Goal: Task Accomplishment & Management: Manage account settings

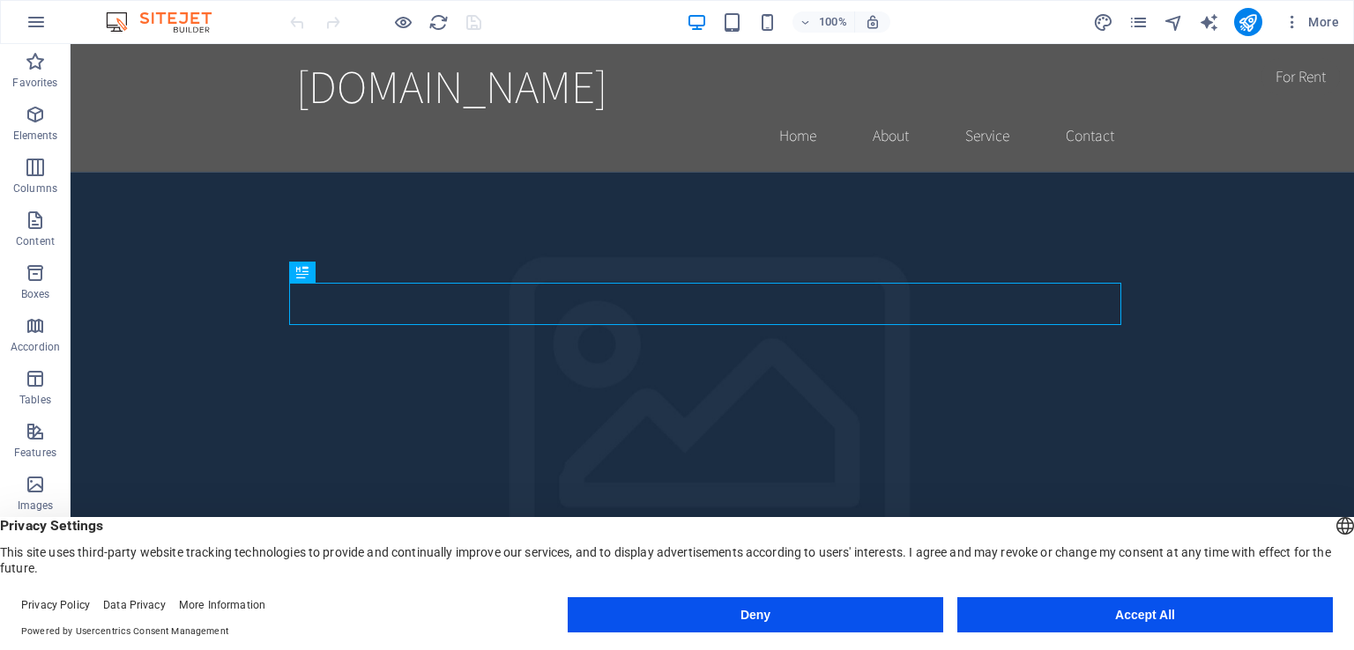
click at [1061, 613] on button "Accept All" at bounding box center [1144, 614] width 375 height 35
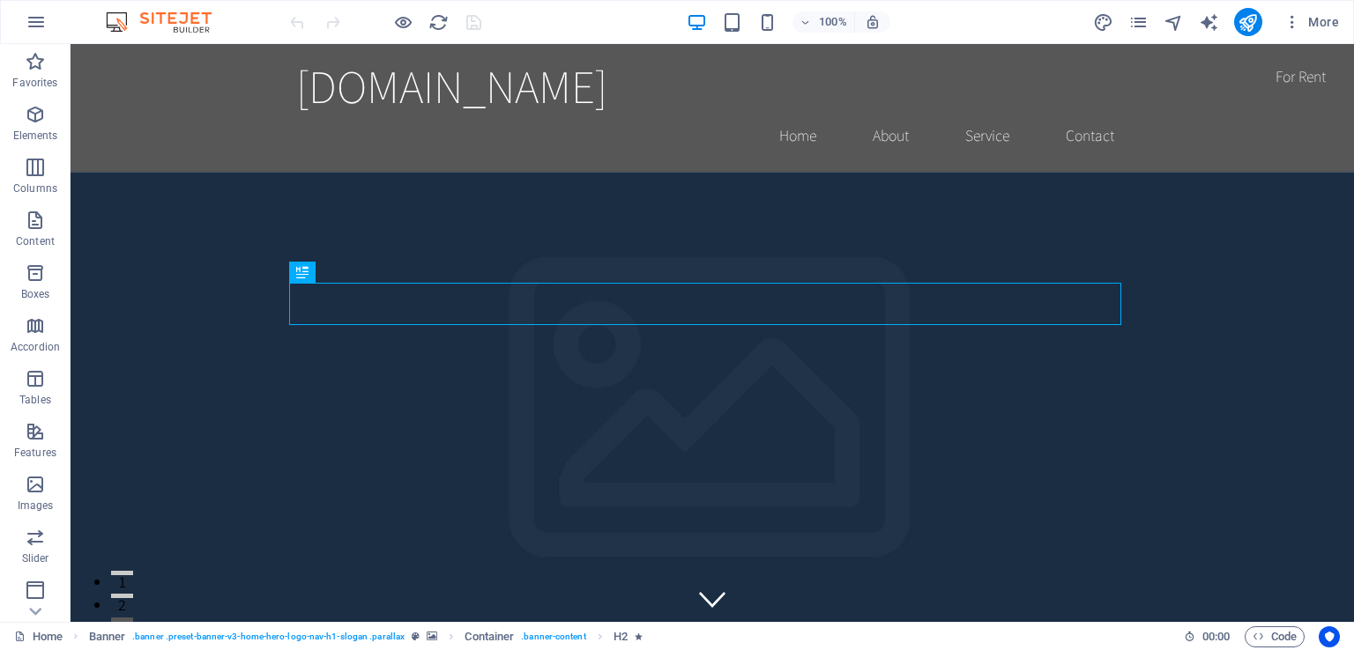
click at [176, 18] on img at bounding box center [167, 21] width 132 height 21
click at [25, 9] on button "button" at bounding box center [36, 22] width 42 height 42
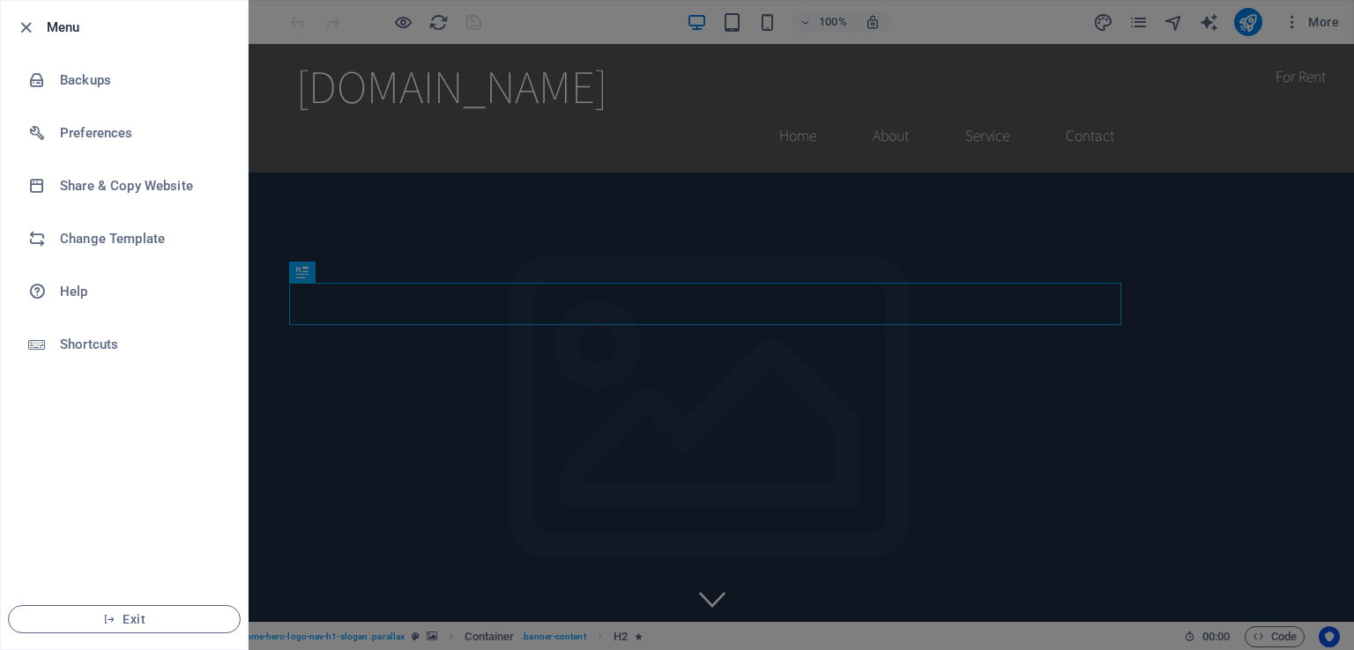
click at [25, 9] on li "Menu" at bounding box center [124, 27] width 247 height 53
click at [637, 136] on div at bounding box center [677, 325] width 1354 height 650
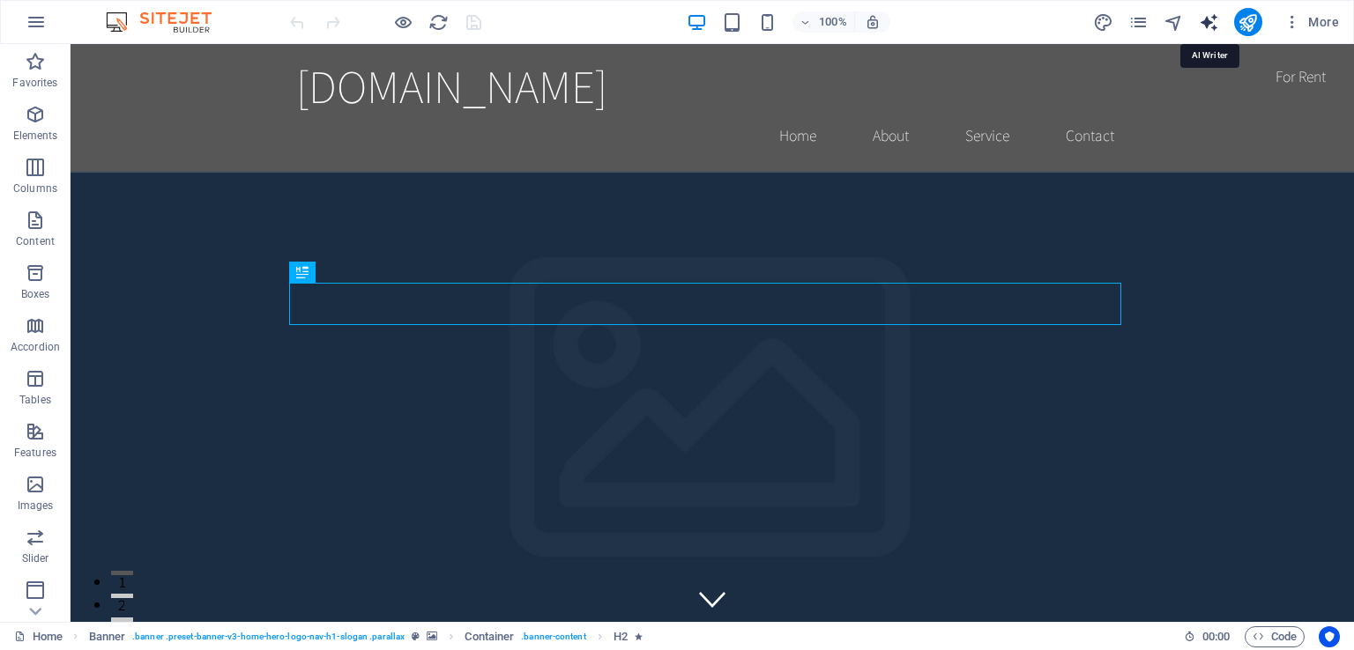
click at [1205, 31] on icon "text_generator" at bounding box center [1208, 22] width 20 height 20
click at [1191, 29] on div "More" at bounding box center [1219, 22] width 253 height 28
select select "English"
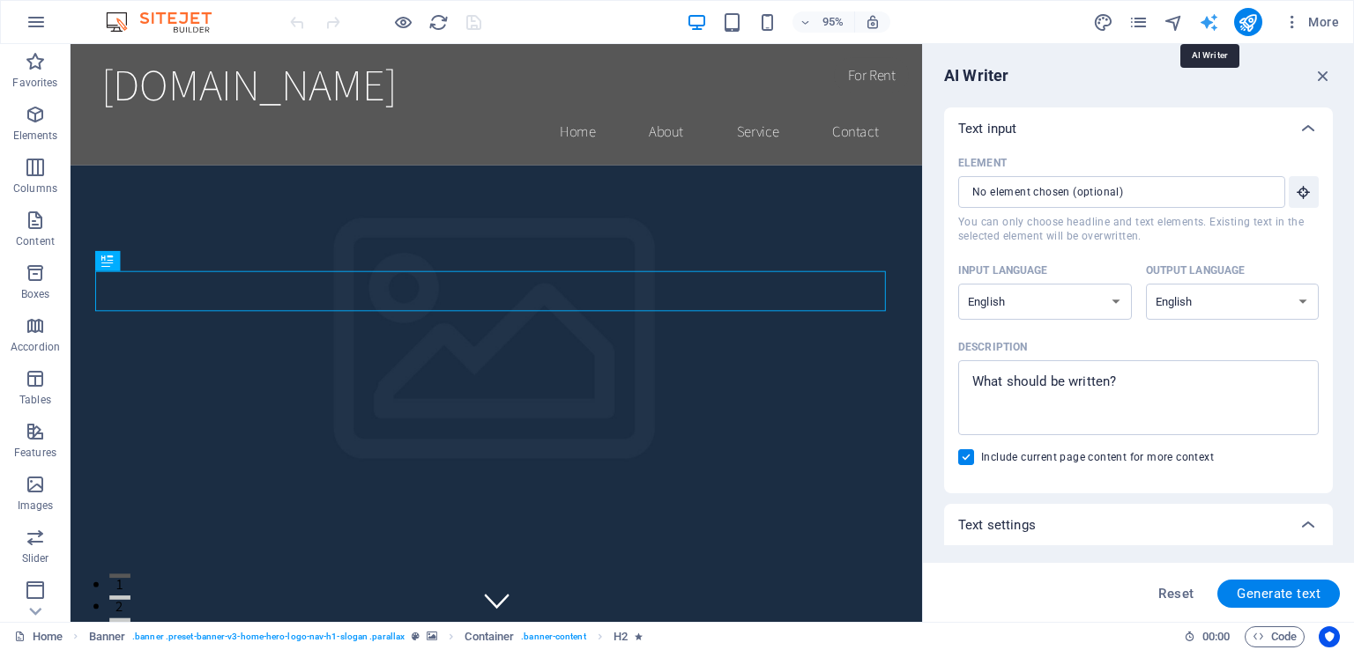
click at [1206, 23] on icon "text_generator" at bounding box center [1208, 22] width 20 height 20
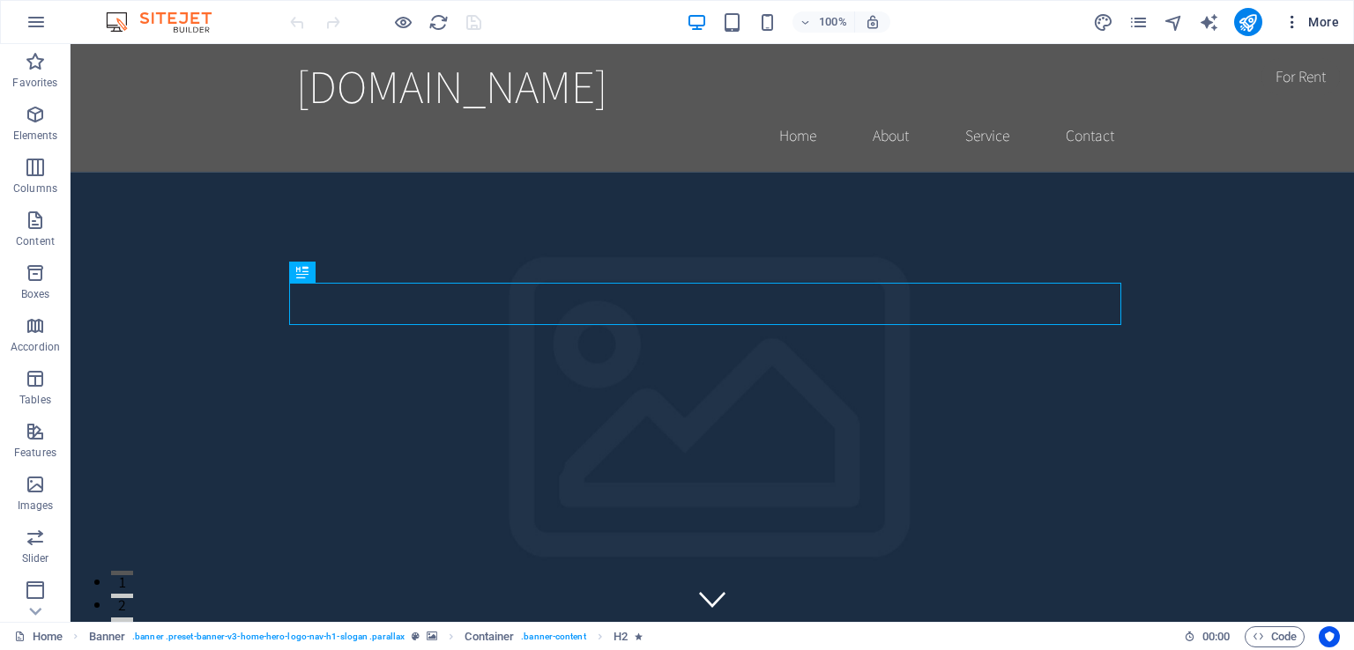
click at [1289, 26] on icon "button" at bounding box center [1292, 22] width 18 height 18
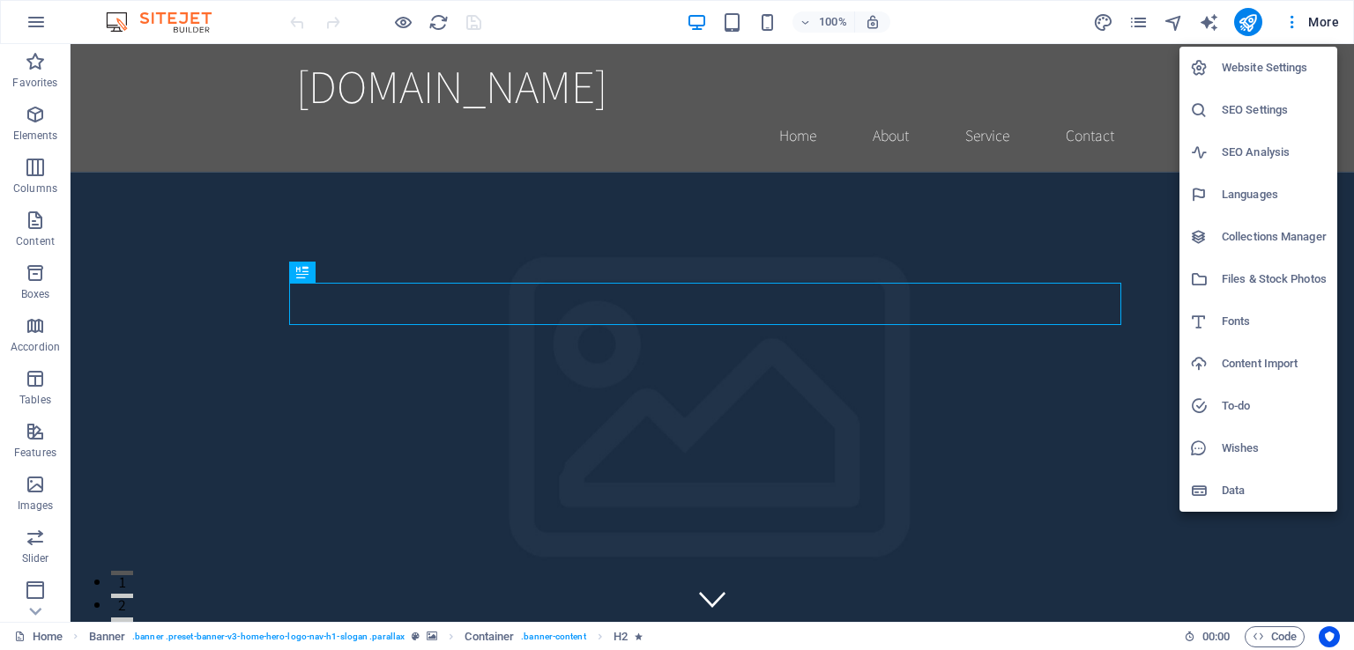
click at [1139, 23] on div at bounding box center [677, 325] width 1354 height 650
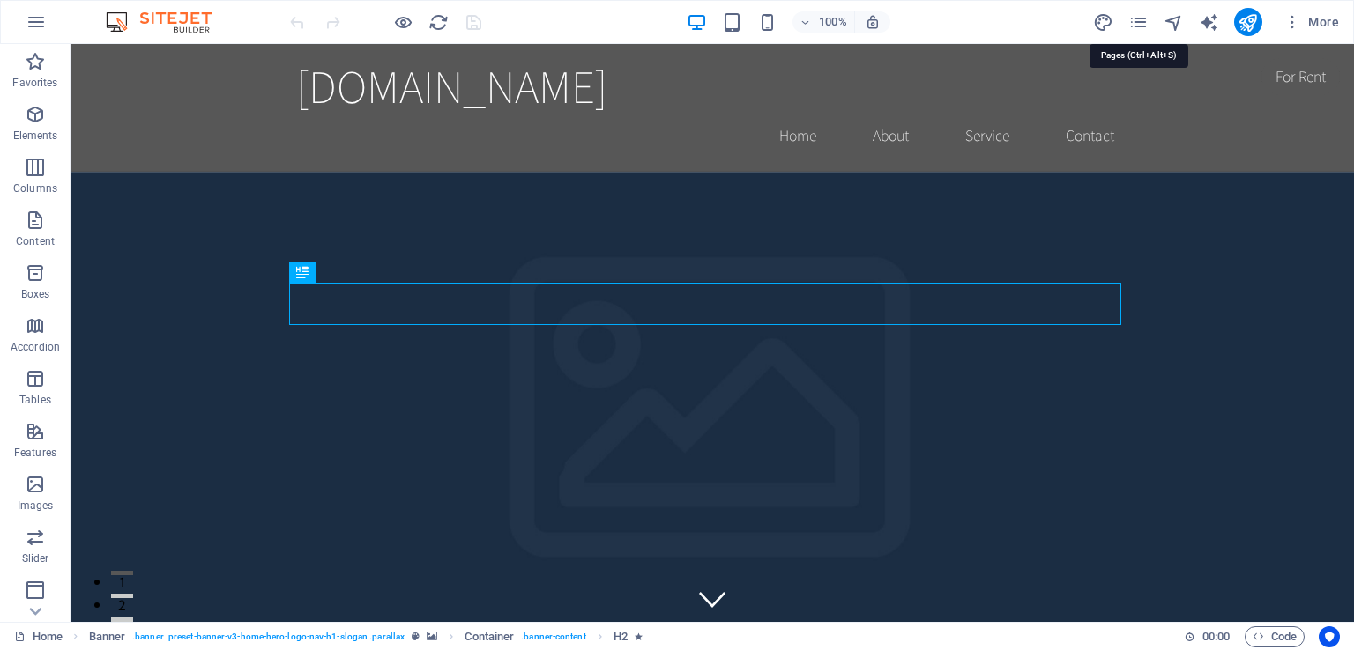
click at [1139, 23] on icon "pages" at bounding box center [1138, 22] width 20 height 20
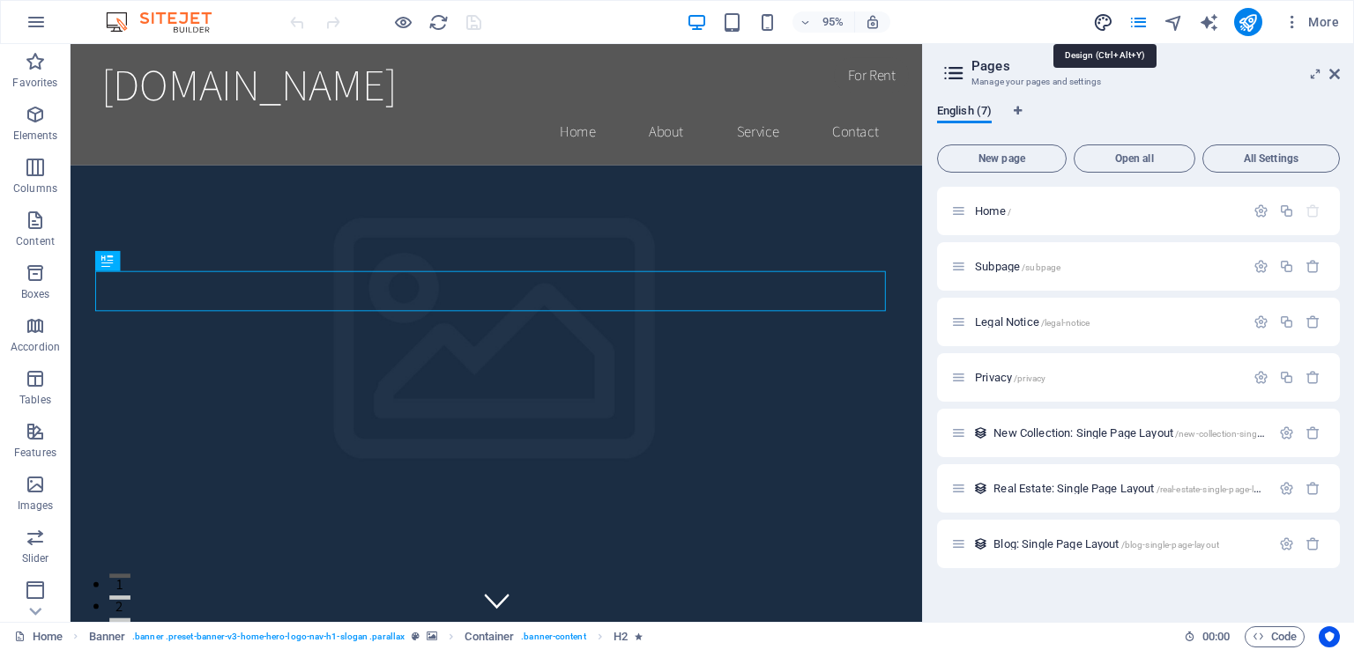
click at [1098, 25] on icon "design" at bounding box center [1103, 22] width 20 height 20
click at [1135, 24] on icon "pages" at bounding box center [1138, 22] width 20 height 20
click at [1132, 26] on icon "pages" at bounding box center [1138, 22] width 20 height 20
click at [1334, 74] on icon at bounding box center [1334, 74] width 11 height 14
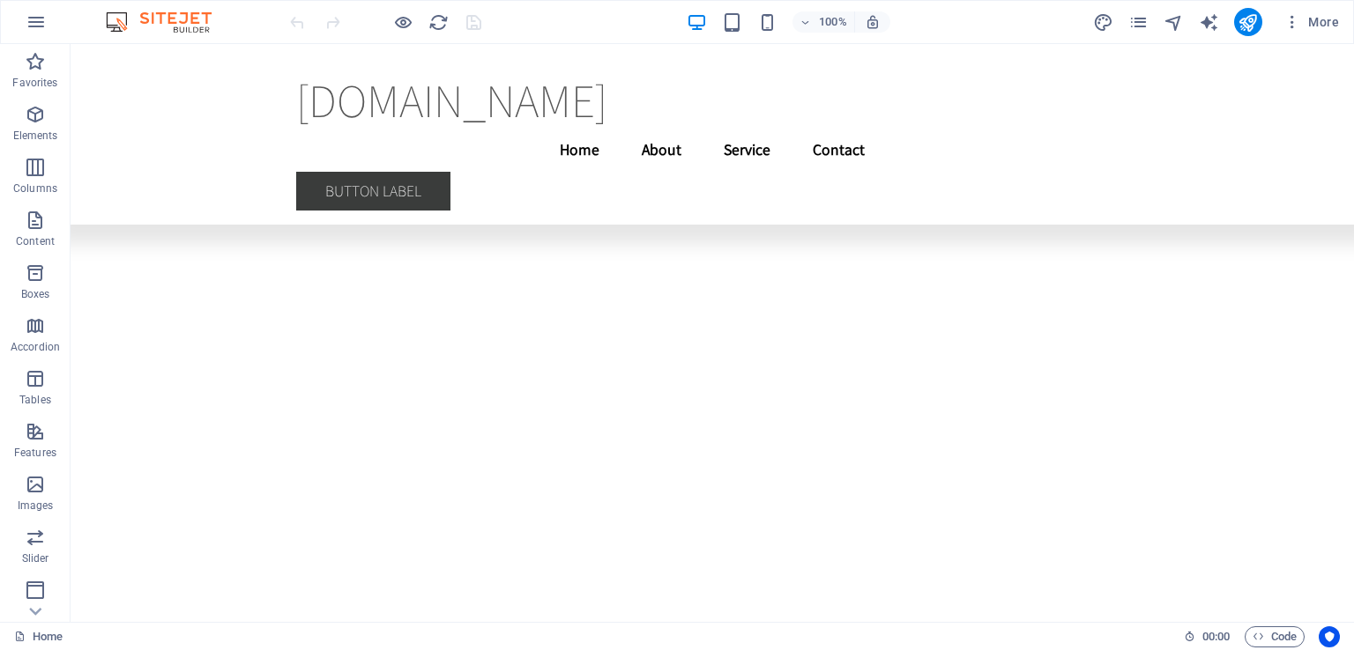
scroll to position [3764, 0]
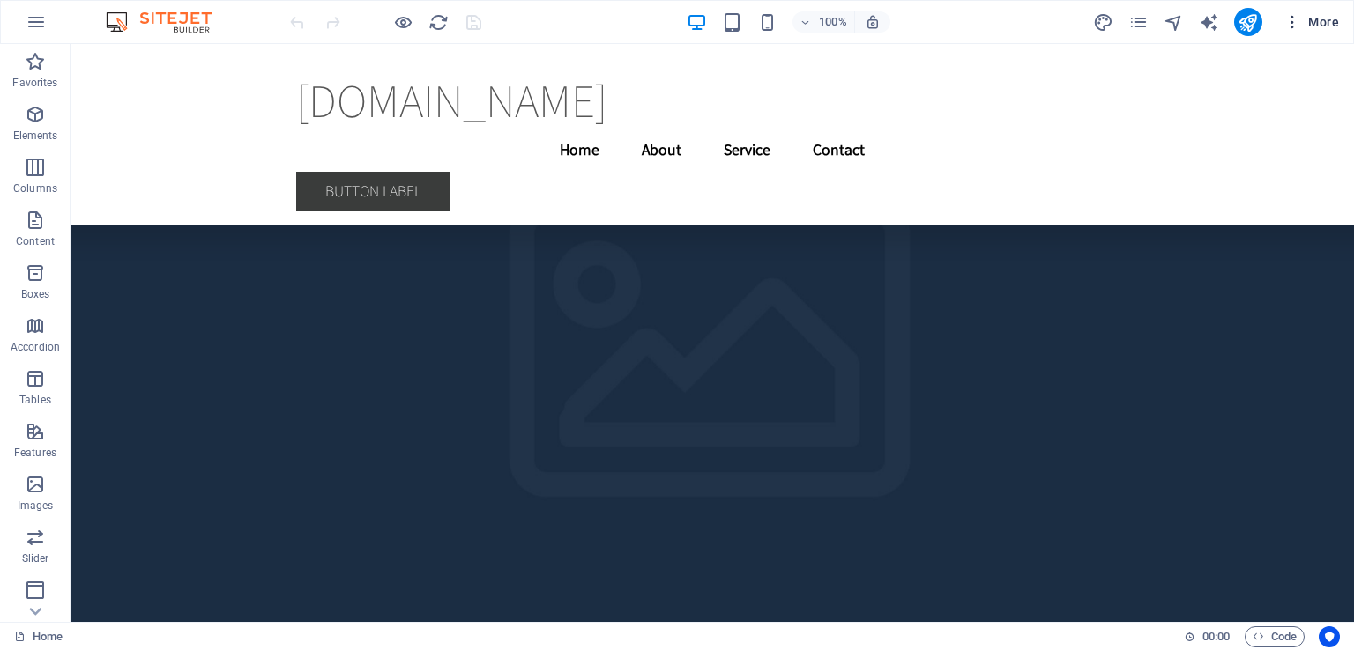
click at [1318, 15] on span "More" at bounding box center [1311, 22] width 56 height 18
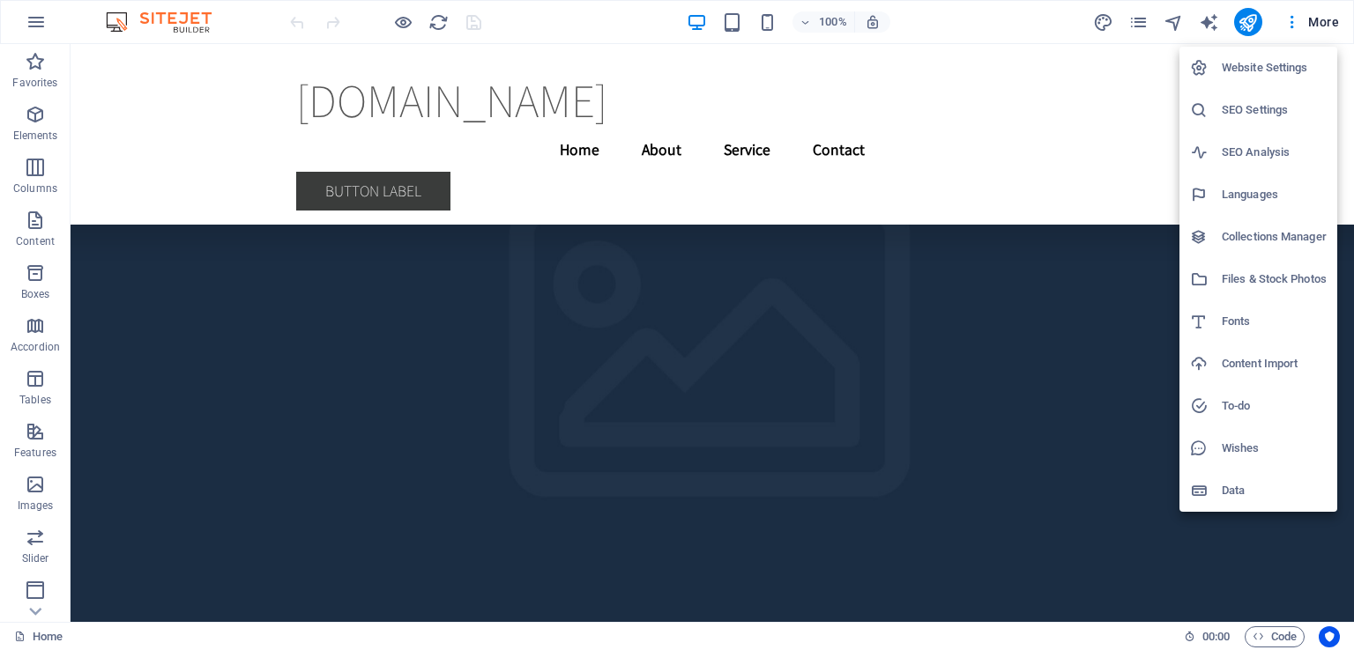
click at [123, 50] on div at bounding box center [677, 325] width 1354 height 650
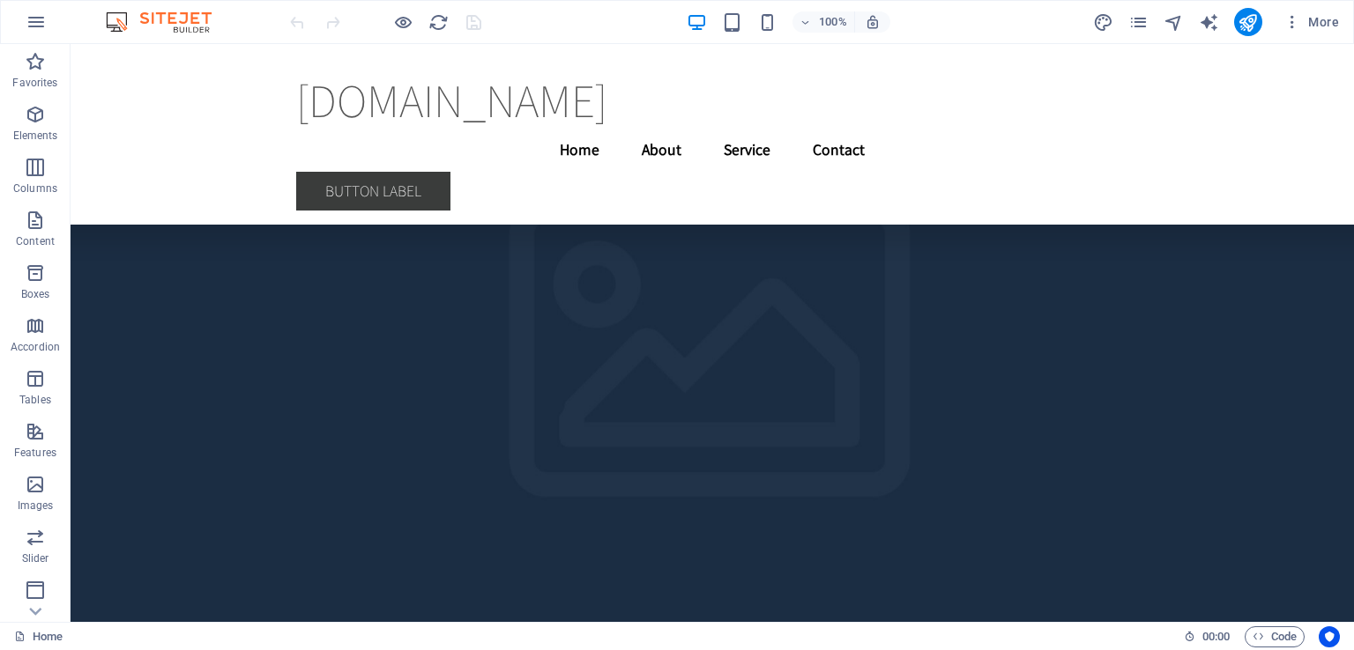
click at [149, 23] on img at bounding box center [167, 21] width 132 height 21
click at [122, 21] on img at bounding box center [167, 21] width 132 height 21
click at [39, 36] on button "button" at bounding box center [36, 22] width 42 height 42
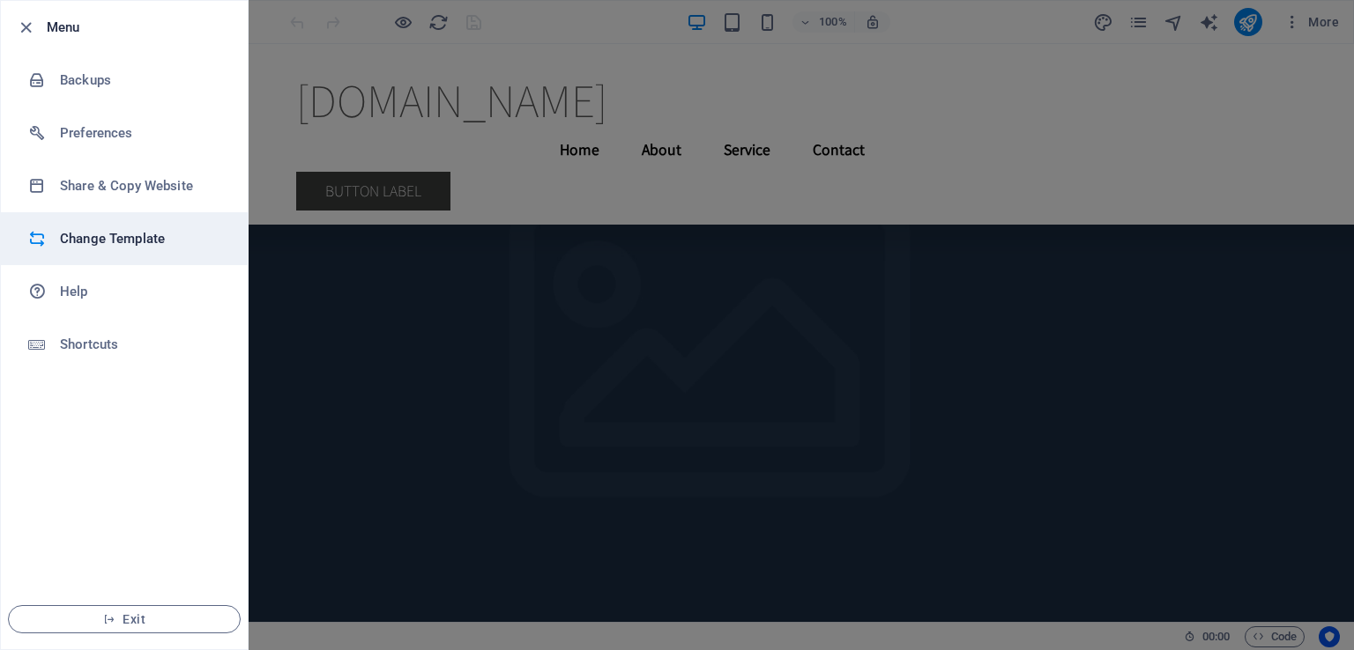
click at [127, 243] on h6 "Change Template" at bounding box center [141, 238] width 163 height 21
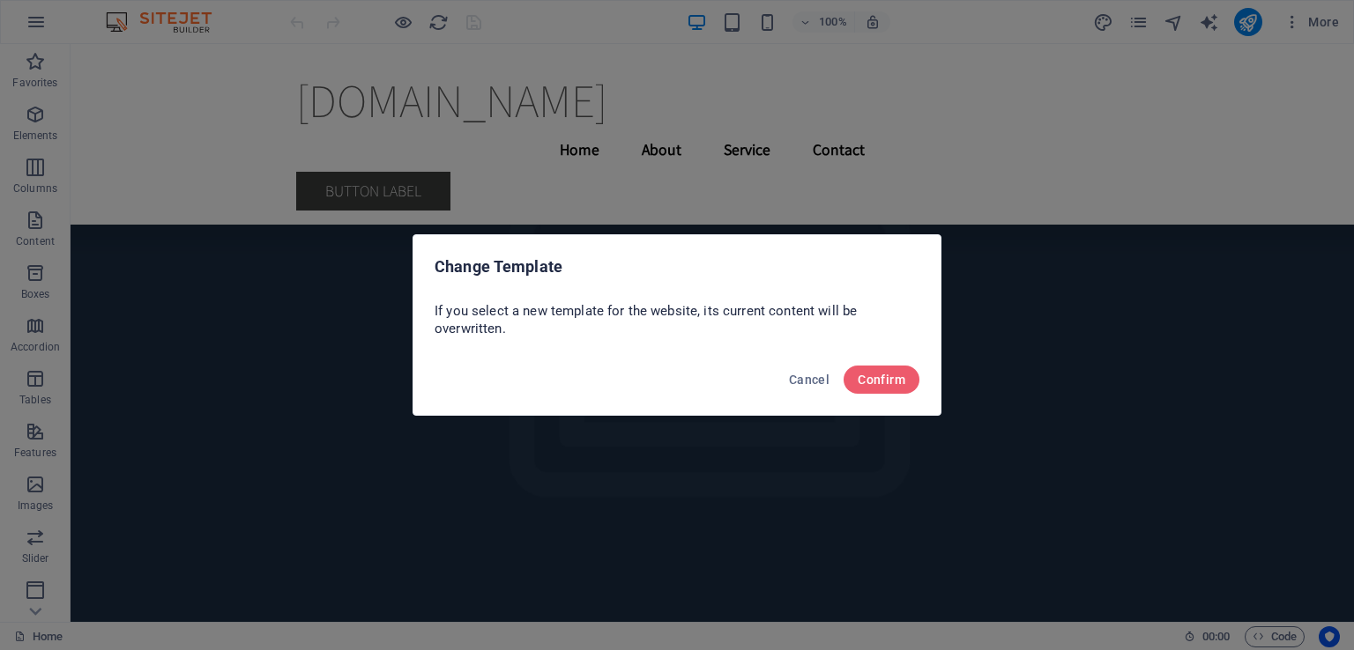
click at [878, 363] on div "Cancel Confirm" at bounding box center [676, 385] width 527 height 60
drag, startPoint x: 864, startPoint y: 379, endPoint x: 878, endPoint y: 363, distance: 21.2
click at [878, 363] on div "Cancel Confirm" at bounding box center [676, 385] width 527 height 60
click at [857, 382] on button "Confirm" at bounding box center [881, 380] width 76 height 28
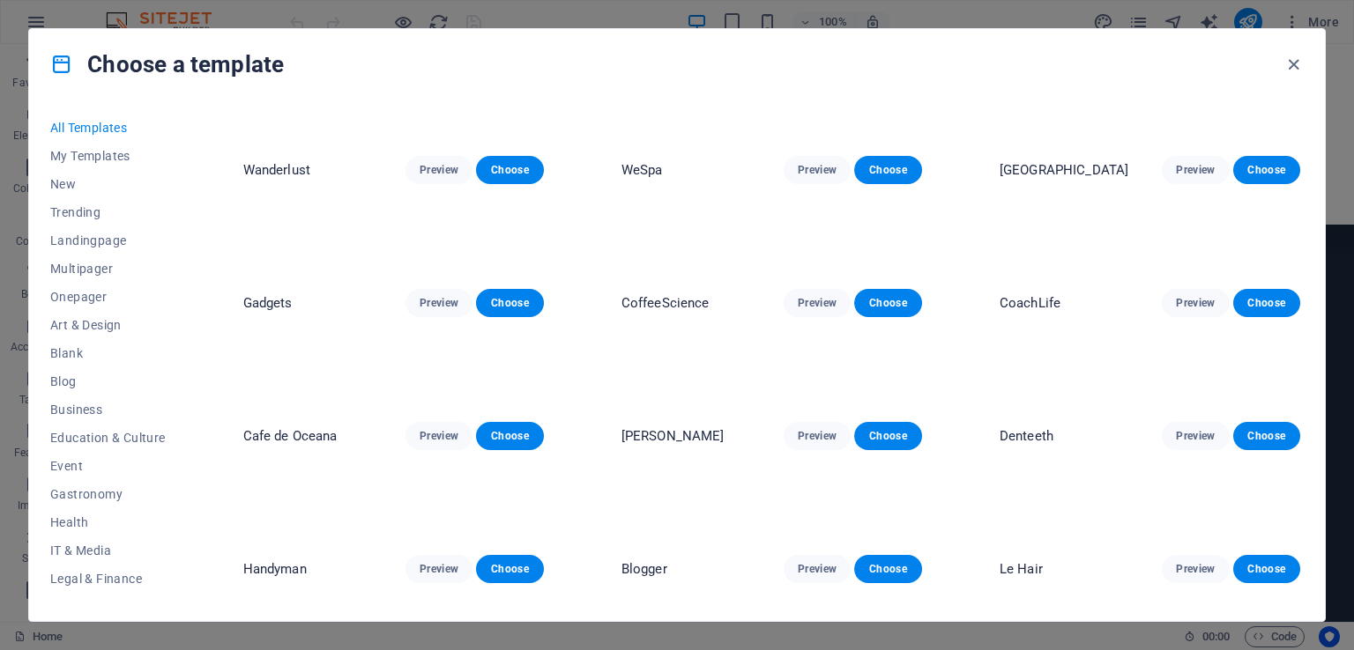
scroll to position [1458, 0]
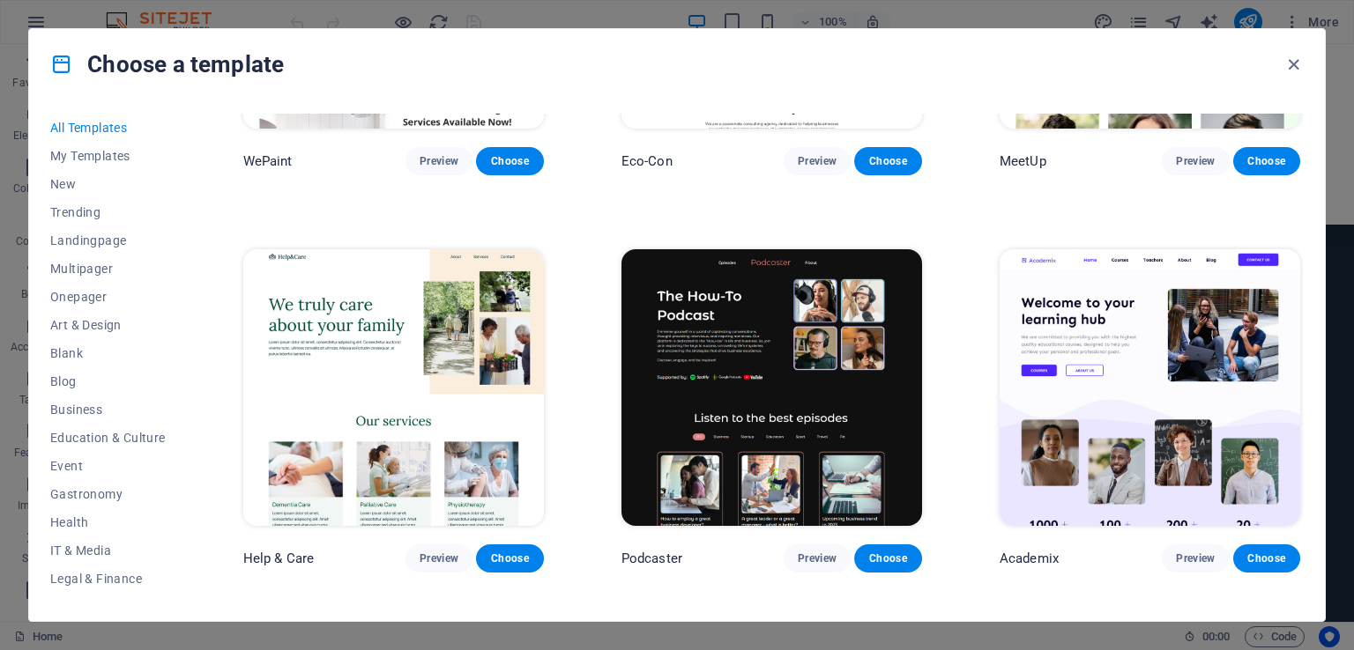
click at [681, 318] on img at bounding box center [771, 387] width 300 height 277
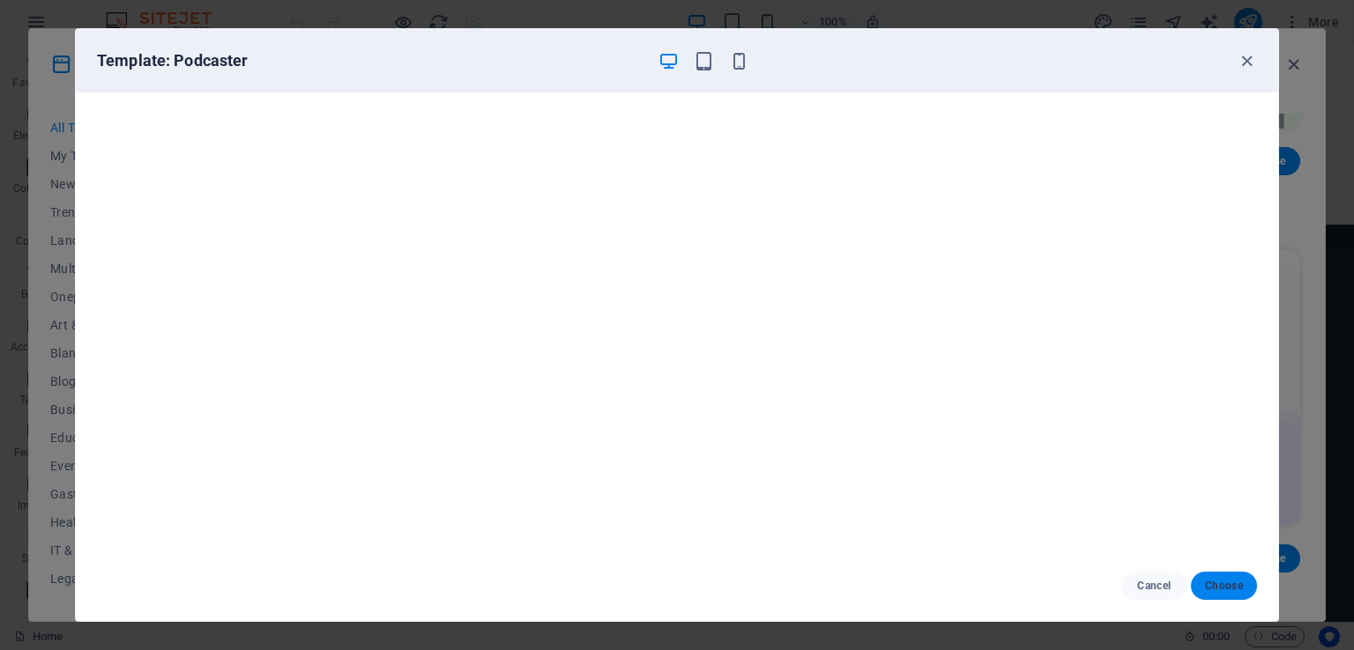
click at [1222, 589] on span "Choose" at bounding box center [1224, 586] width 38 height 14
